Goal: Task Accomplishment & Management: Manage account settings

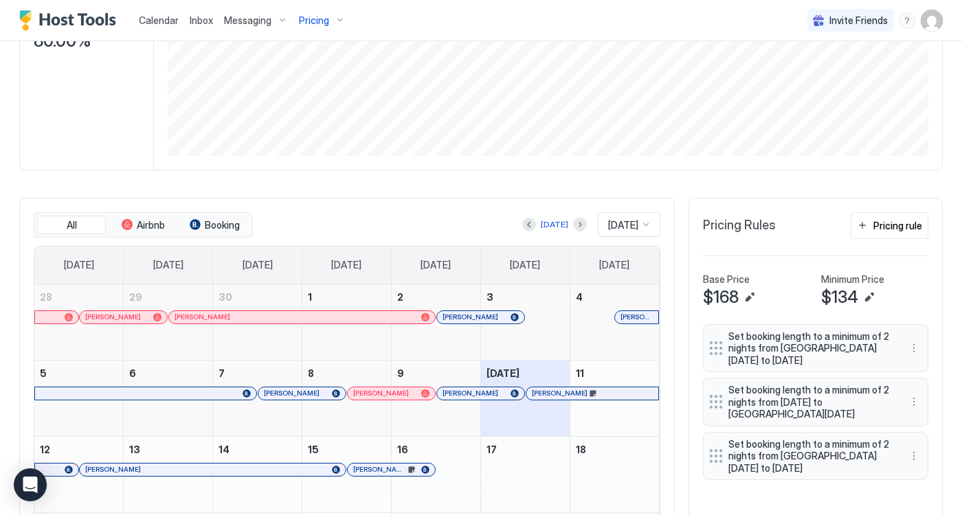
scroll to position [260, 0]
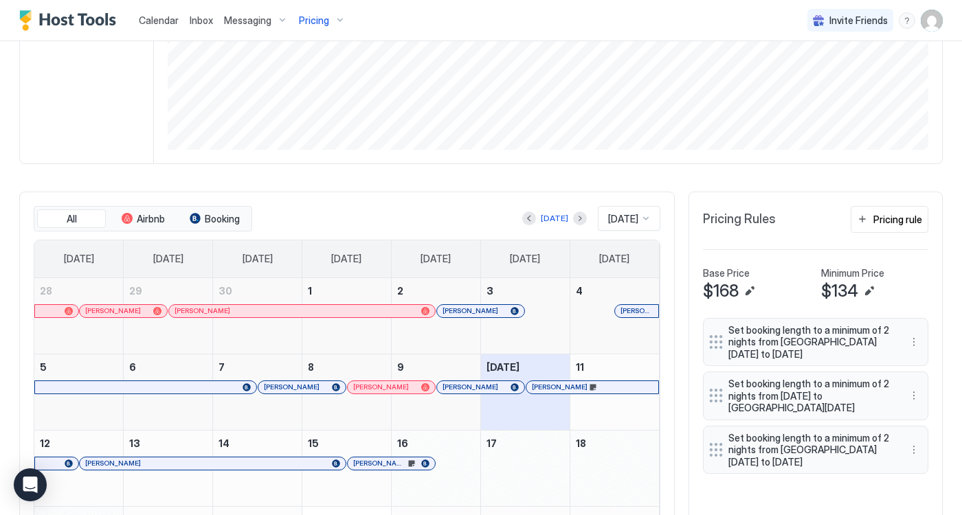
click at [394, 388] on div "[PERSON_NAME]" at bounding box center [391, 387] width 76 height 9
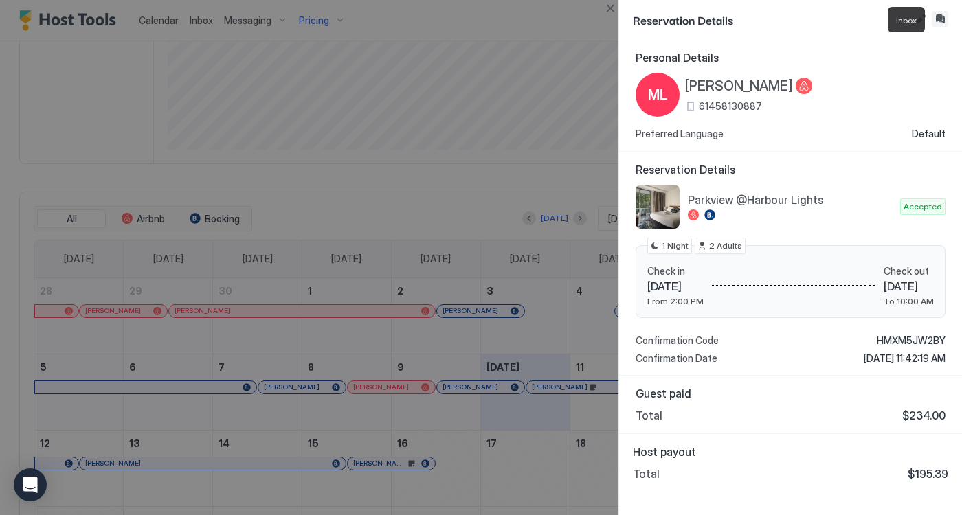
click at [938, 20] on button "Inbox" at bounding box center [940, 19] width 16 height 16
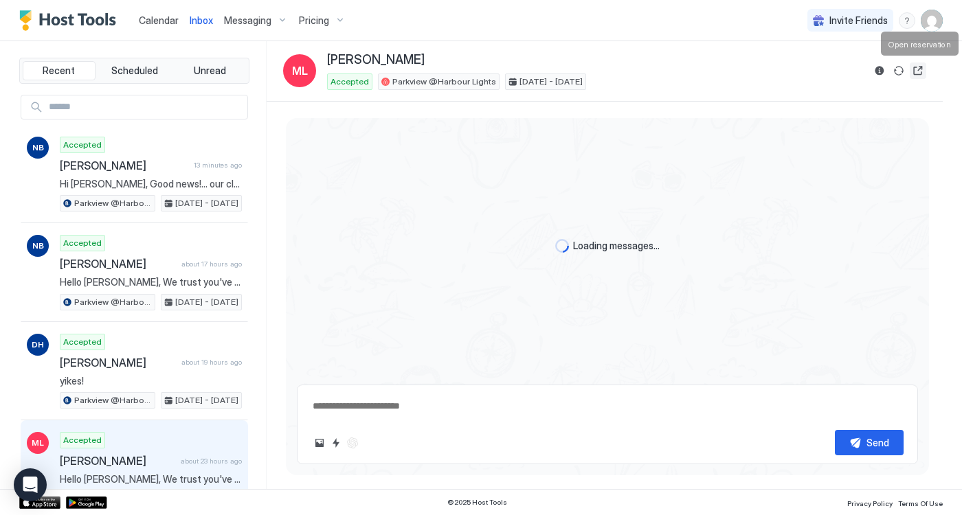
click at [920, 70] on button "Open reservation" at bounding box center [918, 71] width 16 height 16
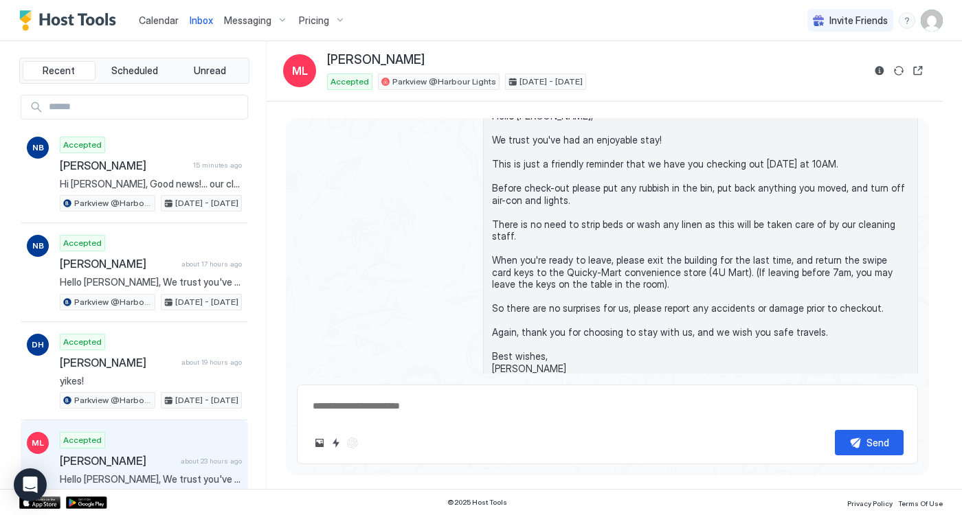
type textarea "*"
click at [153, 21] on span "Calendar" at bounding box center [159, 20] width 40 height 12
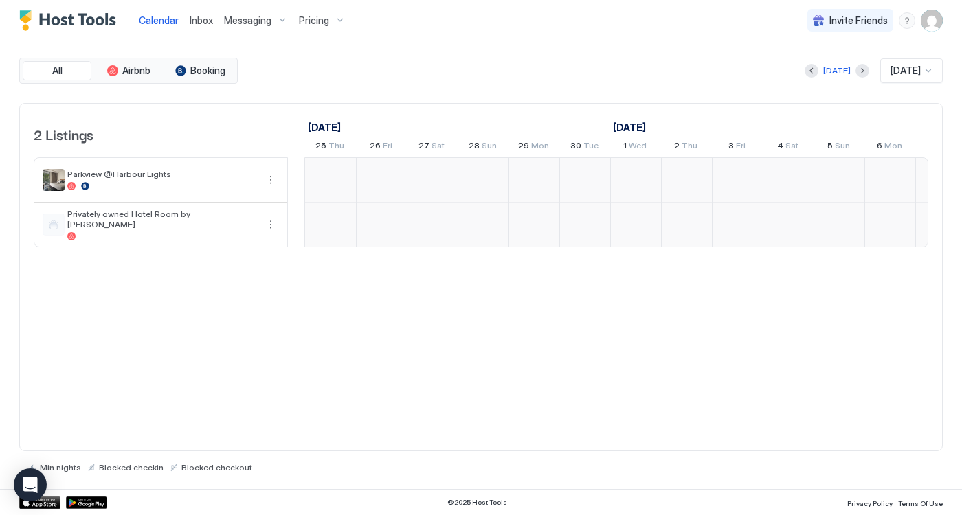
scroll to position [0, 763]
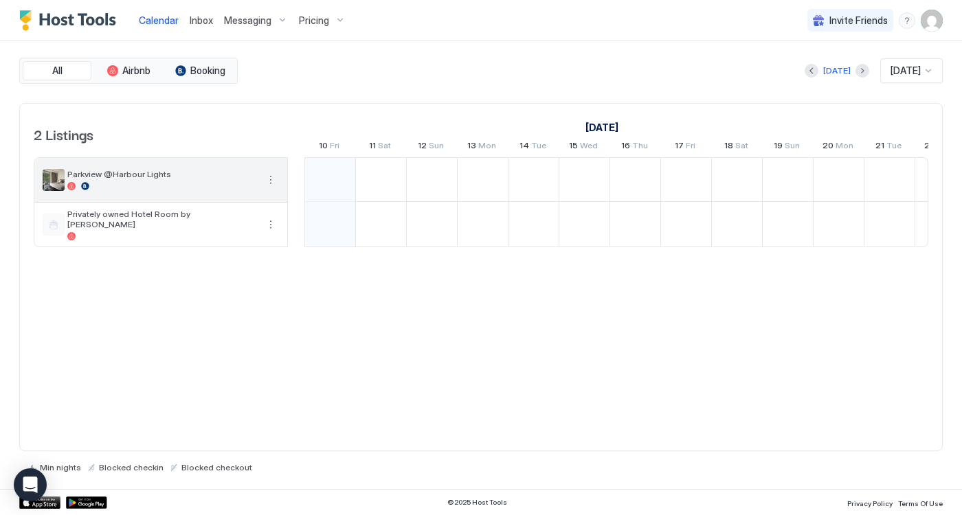
click at [279, 177] on div "Parkview @Harbour Lights" at bounding box center [160, 180] width 253 height 44
click at [267, 181] on button "More options" at bounding box center [270, 180] width 16 height 16
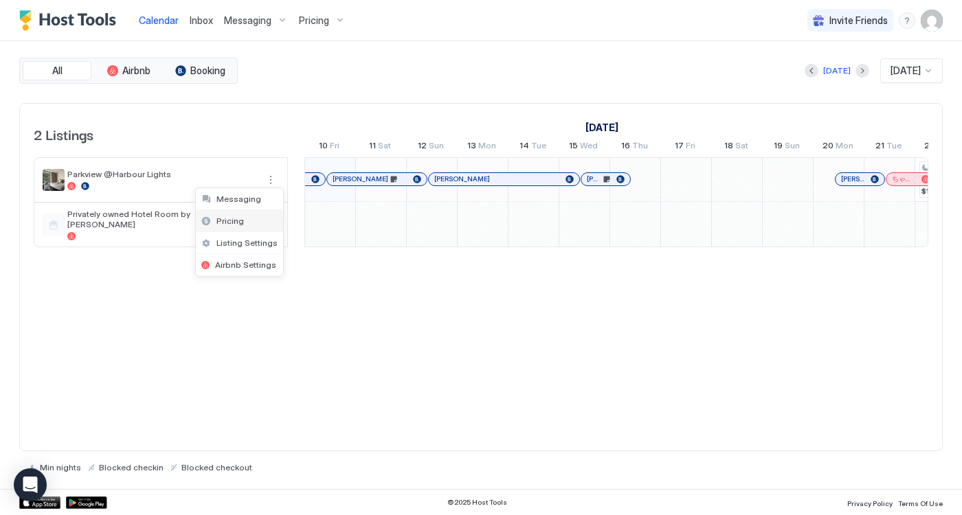
click at [234, 223] on span "Pricing" at bounding box center [229, 221] width 27 height 10
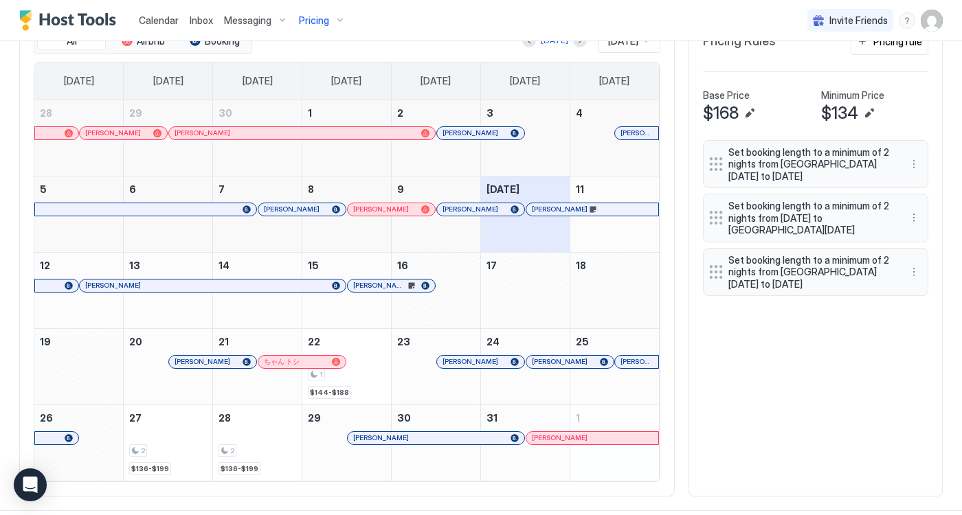
scroll to position [458, 0]
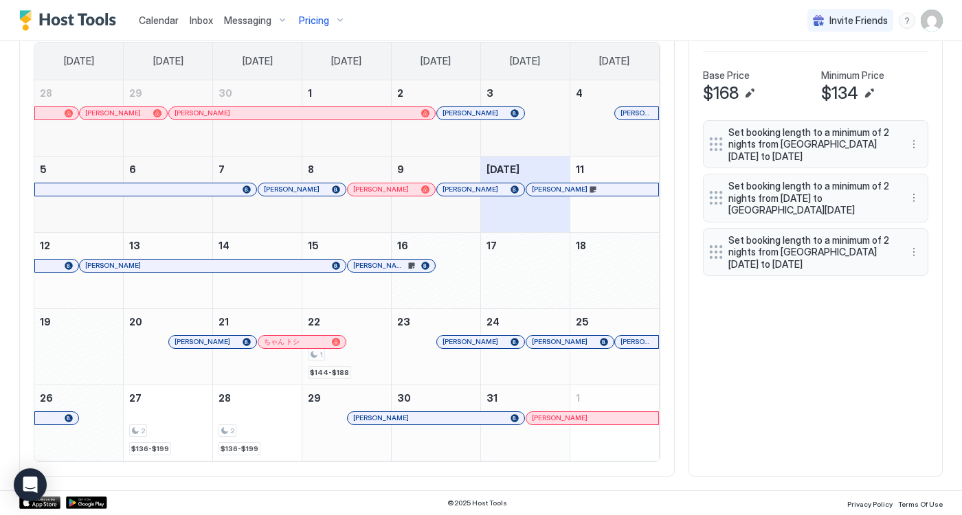
click at [363, 368] on div "1 $144-$188" at bounding box center [347, 347] width 78 height 65
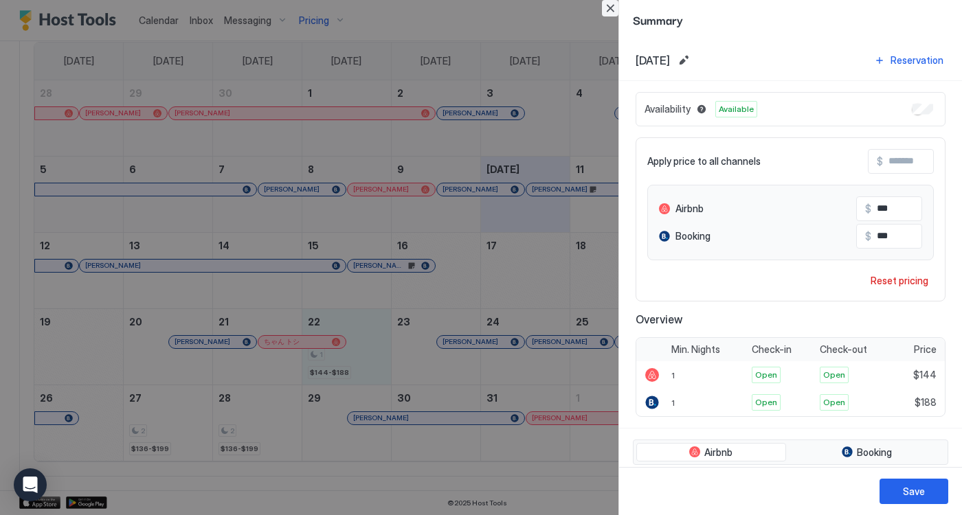
click at [607, 10] on button "Close" at bounding box center [610, 8] width 16 height 16
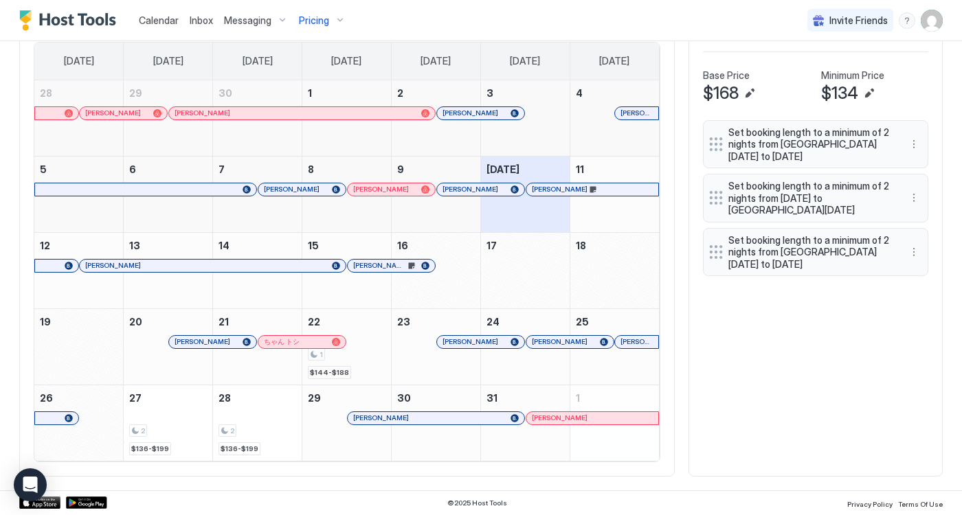
click at [357, 360] on div "1" at bounding box center [347, 354] width 78 height 13
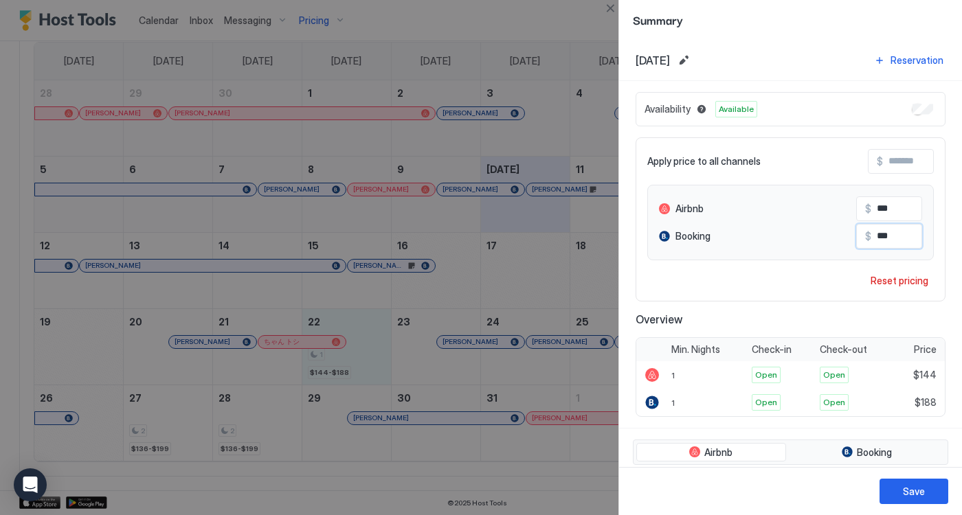
drag, startPoint x: 881, startPoint y: 233, endPoint x: 906, endPoint y: 235, distance: 24.1
click at [901, 234] on input "***" at bounding box center [926, 236] width 110 height 23
type input "***"
click at [917, 484] on div "Save" at bounding box center [914, 491] width 22 height 14
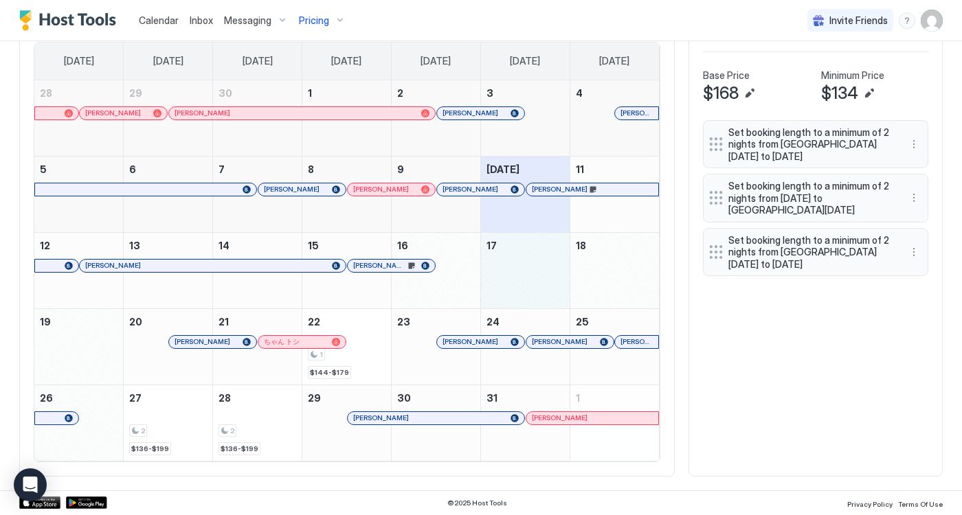
click at [537, 275] on div "October 17, 2025" at bounding box center [525, 271] width 89 height 76
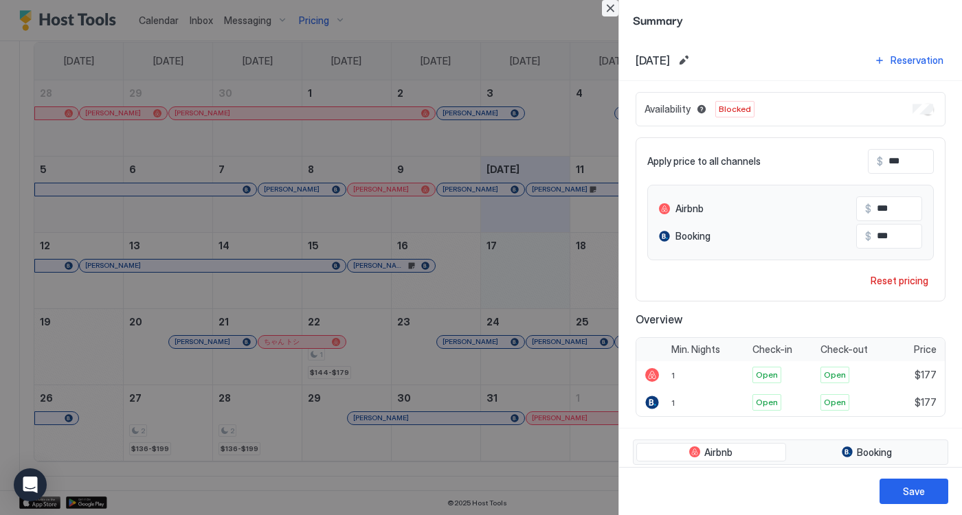
drag, startPoint x: 612, startPoint y: 7, endPoint x: 614, endPoint y: 25, distance: 18.0
click at [613, 7] on button "Close" at bounding box center [610, 8] width 16 height 16
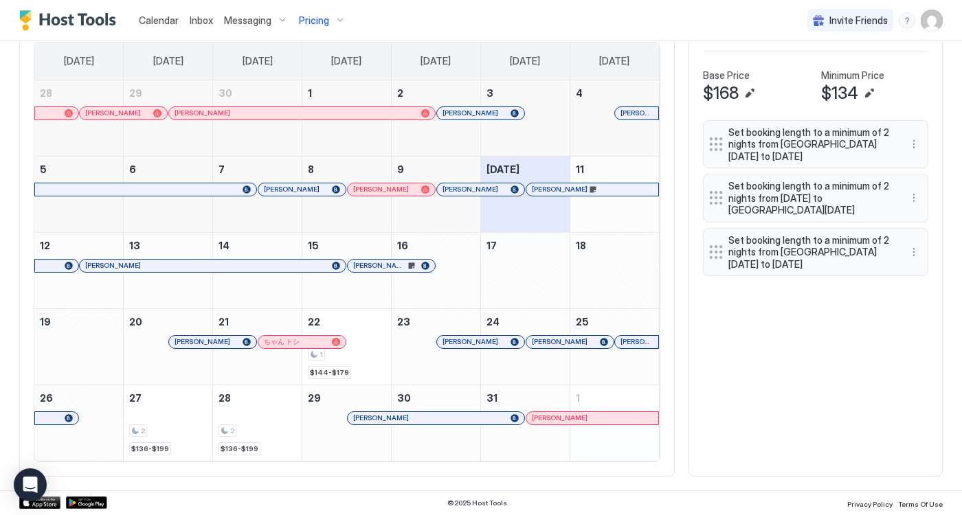
click at [706, 346] on div "All Airbnb Booking [DATE] [DATE] [DATE] [DATE] [DATE] [DATE] [DATE] [DATE] [DAT…" at bounding box center [480, 235] width 923 height 483
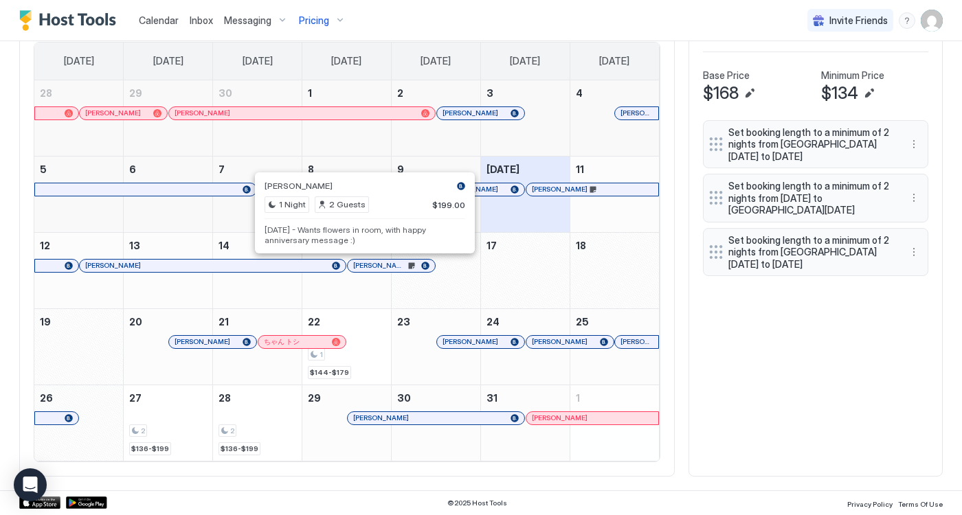
click at [365, 264] on div at bounding box center [364, 265] width 11 height 11
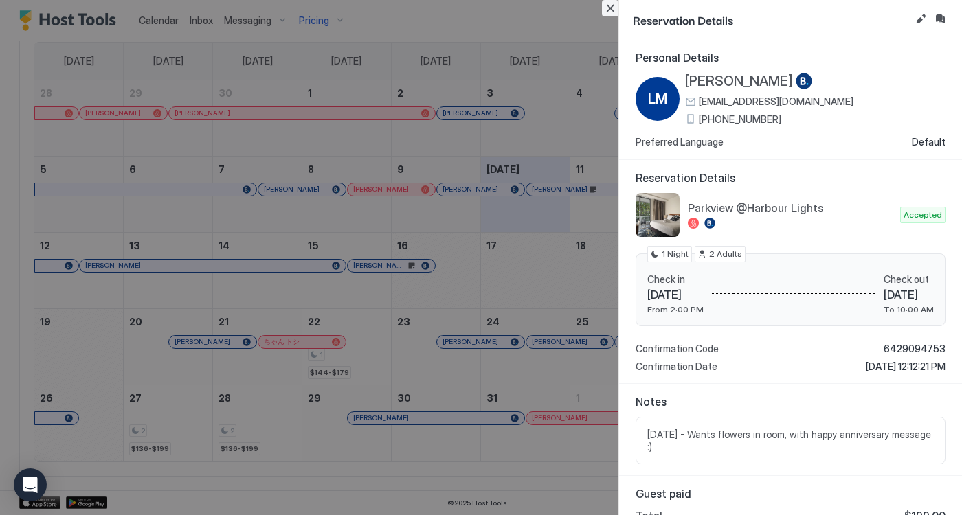
click at [614, 9] on button "Close" at bounding box center [610, 8] width 16 height 16
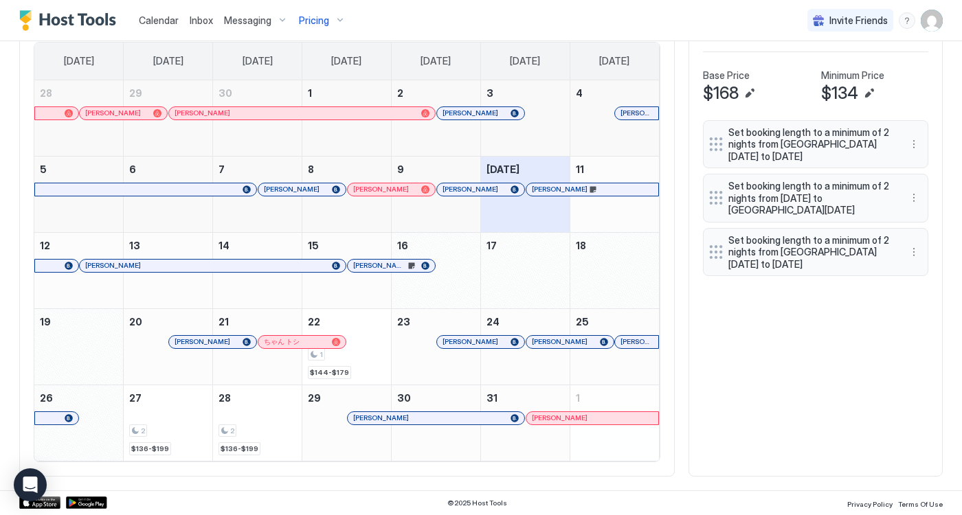
click at [767, 372] on div "All Airbnb Booking [DATE] [DATE] [DATE] [DATE] [DATE] [DATE] [DATE] [DATE] [DAT…" at bounding box center [480, 235] width 923 height 483
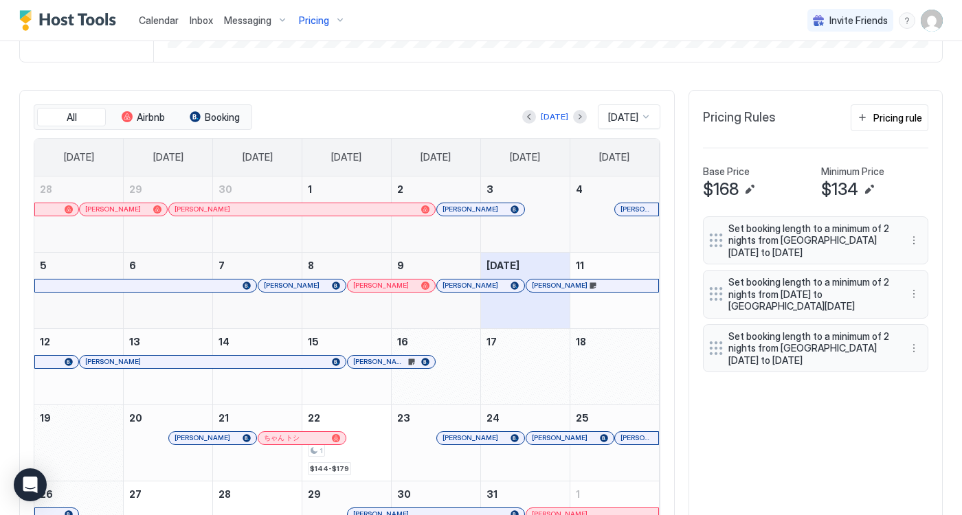
scroll to position [348, 0]
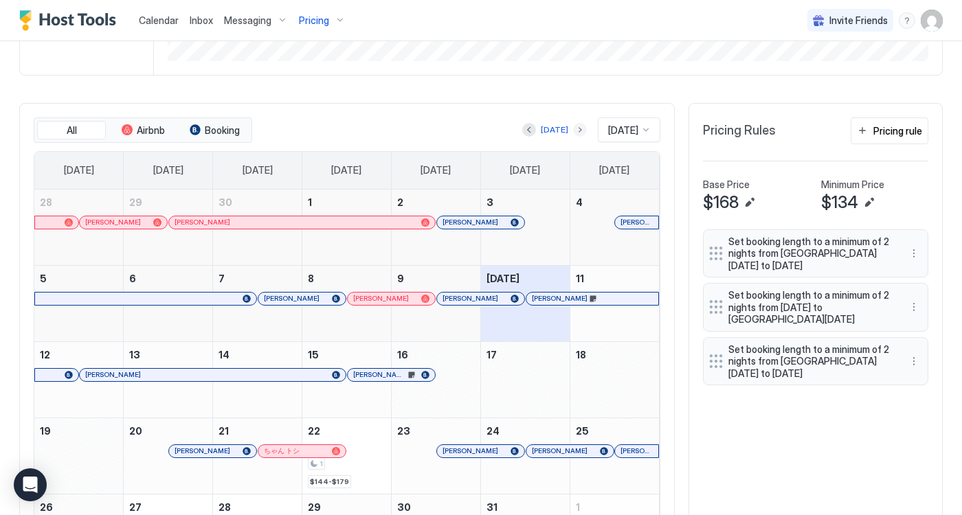
click at [573, 128] on button "Next month" at bounding box center [580, 130] width 14 height 14
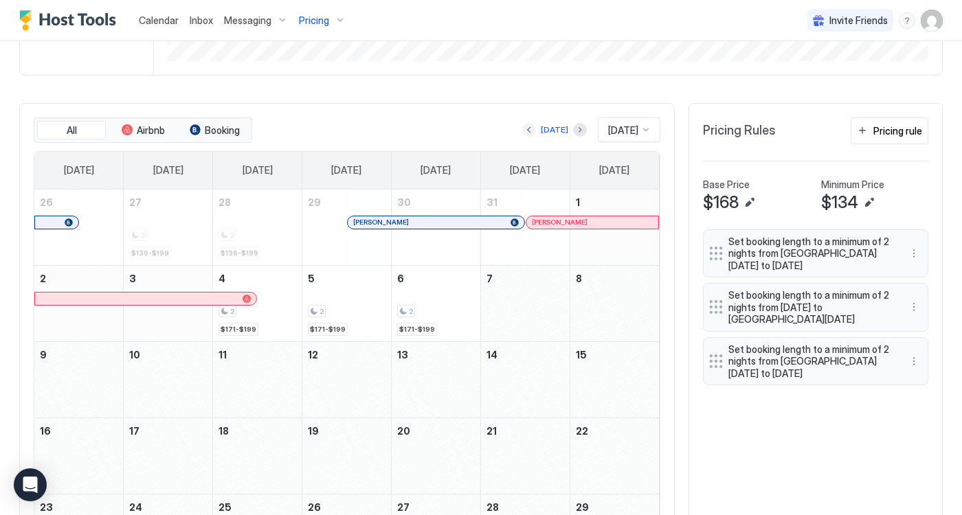
click at [524, 128] on button "Previous month" at bounding box center [529, 130] width 14 height 14
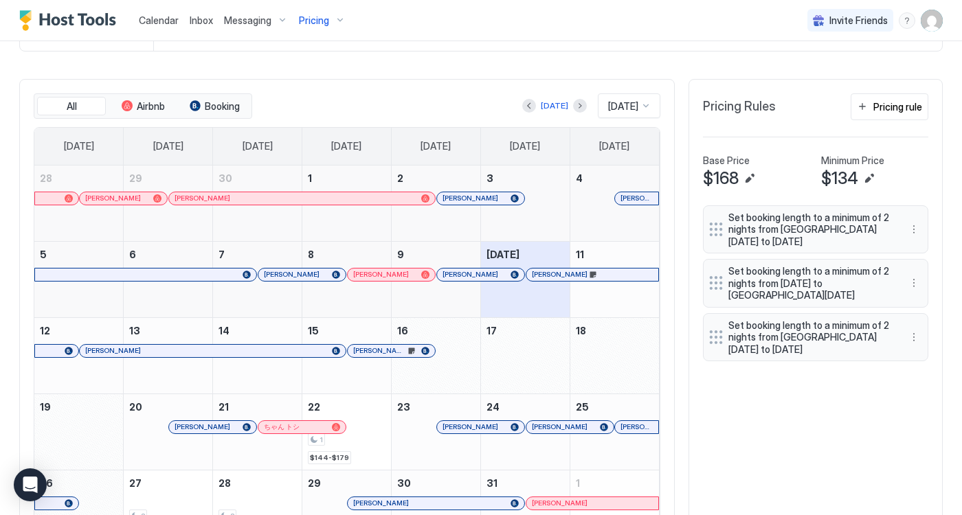
scroll to position [371, 0]
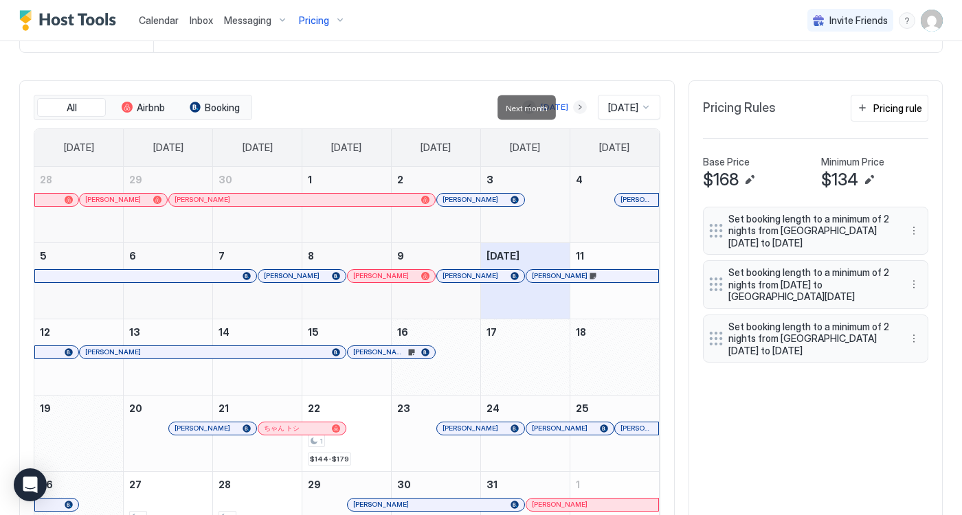
click at [573, 108] on button "Next month" at bounding box center [580, 107] width 14 height 14
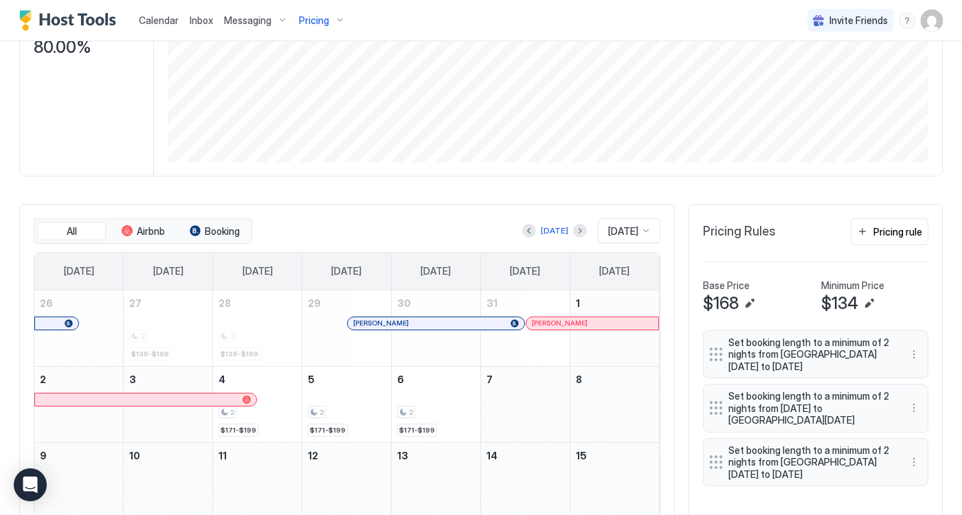
scroll to position [246, 0]
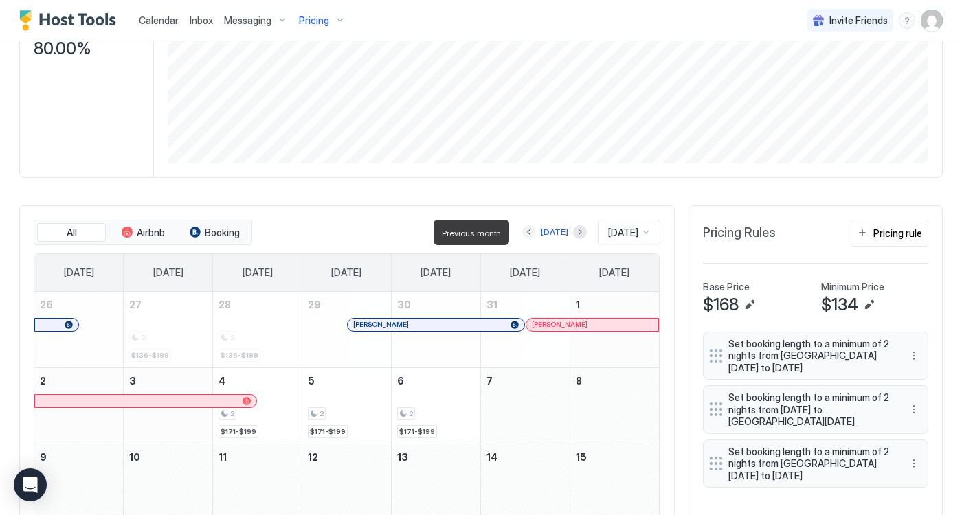
click at [523, 232] on button "Previous month" at bounding box center [529, 232] width 14 height 14
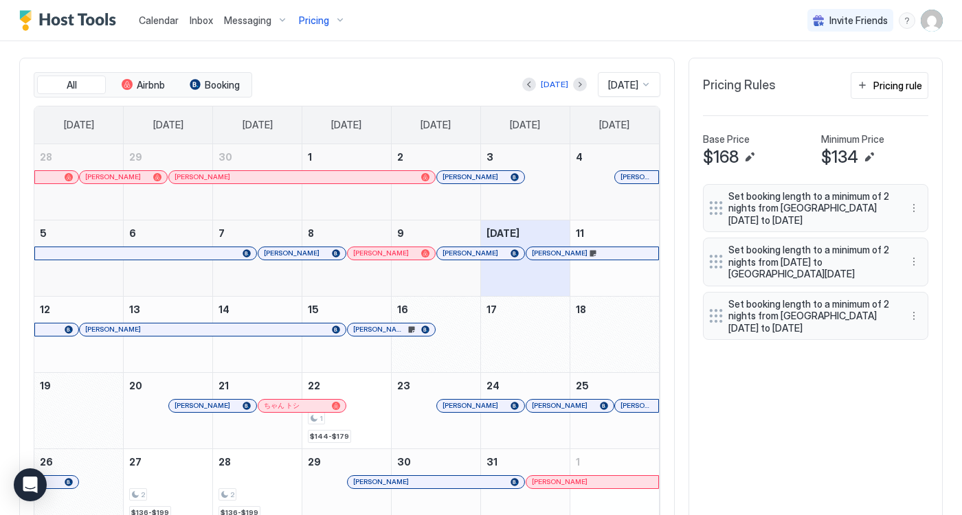
scroll to position [458, 0]
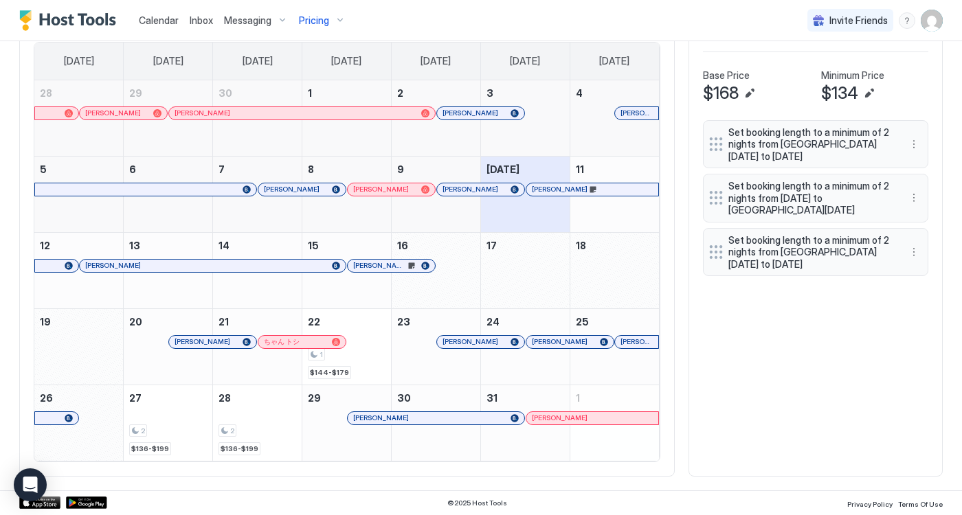
click at [747, 364] on div "All Airbnb Booking [DATE] [DATE] [DATE] [DATE] [DATE] [DATE] [DATE] [DATE] [DAT…" at bounding box center [480, 235] width 923 height 483
